Goal: Navigation & Orientation: Find specific page/section

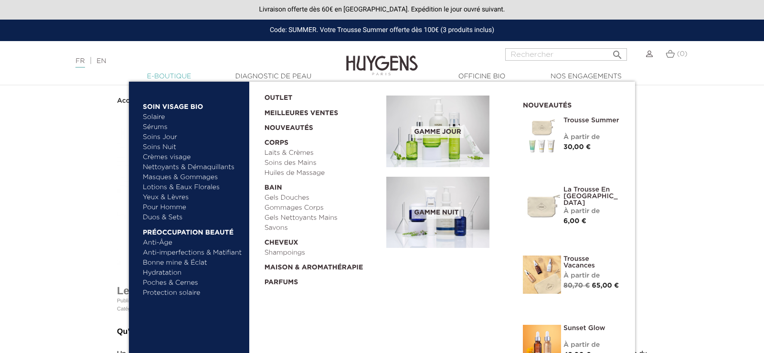
click at [179, 77] on link "  E-Boutique" at bounding box center [168, 77] width 95 height 10
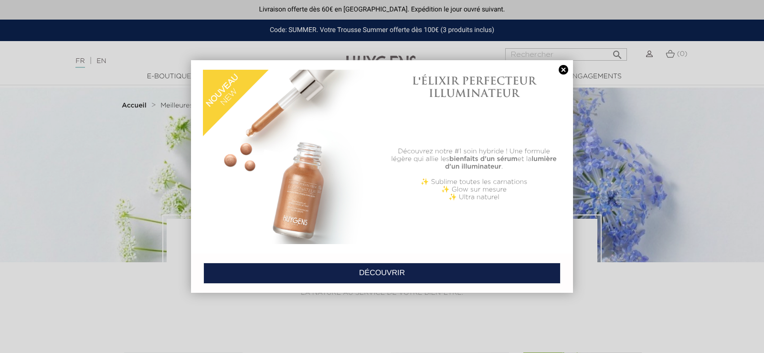
click at [560, 71] on link at bounding box center [563, 70] width 13 height 10
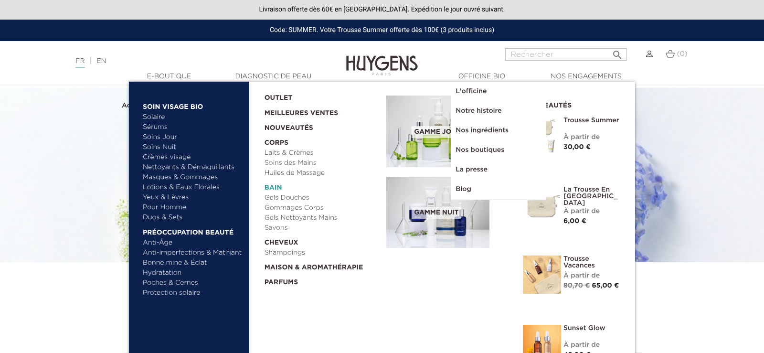
click at [277, 189] on link "  Bain" at bounding box center [322, 185] width 116 height 15
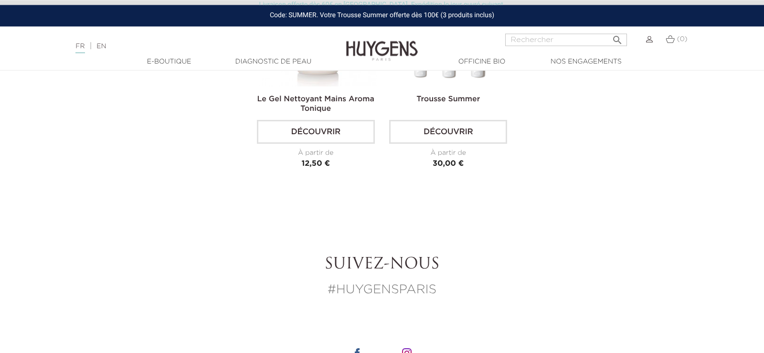
scroll to position [1947, 0]
